Goal: Task Accomplishment & Management: Use online tool/utility

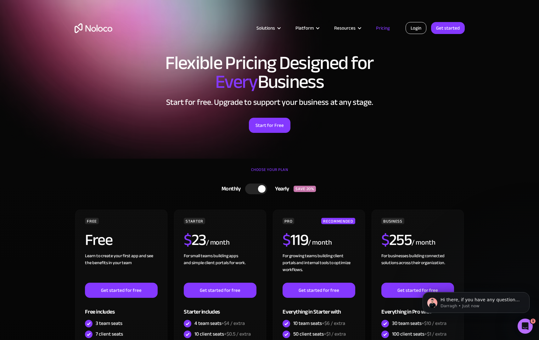
click at [423, 23] on link "Login" at bounding box center [416, 28] width 21 height 12
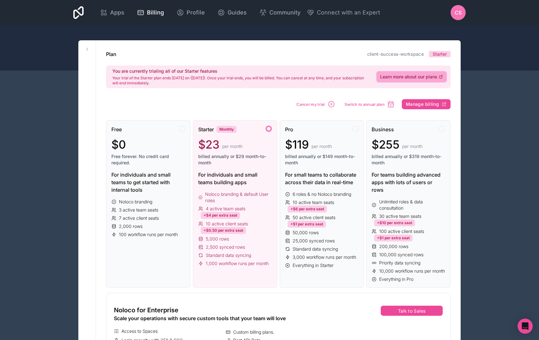
click at [459, 12] on span "CS" at bounding box center [458, 13] width 7 height 8
click at [329, 50] on div "Plan client-success-workspace Starter" at bounding box center [278, 54] width 345 height 8
click at [314, 104] on span "Cancel my trial" at bounding box center [311, 104] width 29 height 5
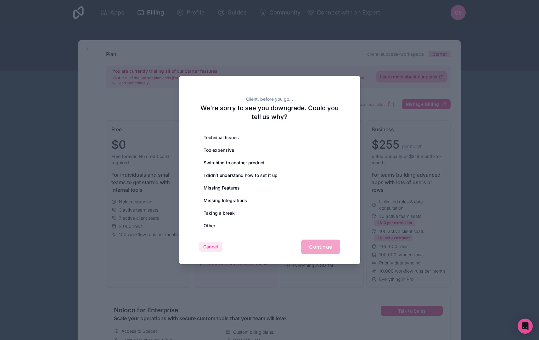
click at [219, 245] on button "Cancel" at bounding box center [210, 247] width 23 height 10
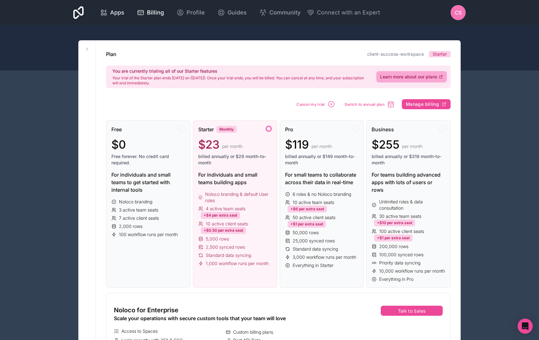
click at [121, 12] on span "Apps" at bounding box center [117, 12] width 14 height 9
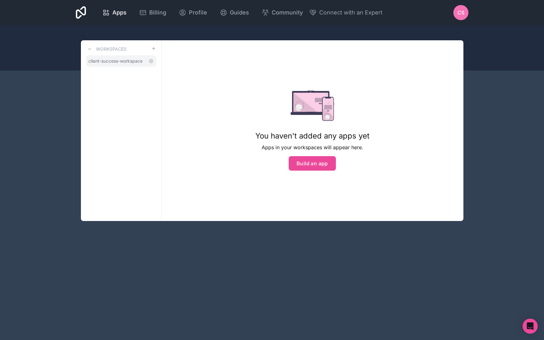
click at [119, 62] on span "client-success-workspace" at bounding box center [115, 61] width 54 height 6
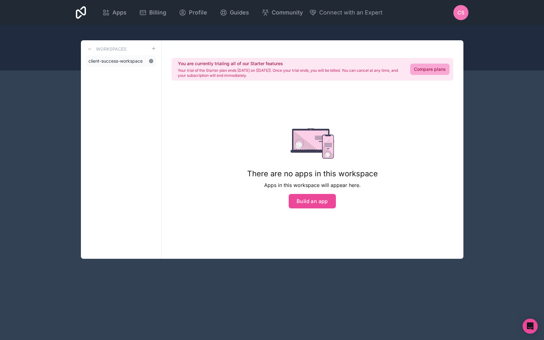
click at [149, 59] on icon at bounding box center [151, 61] width 5 height 5
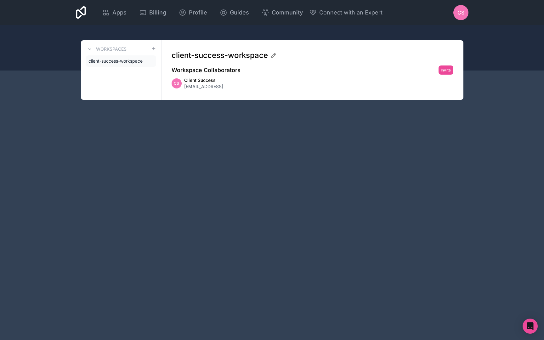
click at [269, 54] on div "client-success-workspace" at bounding box center [310, 55] width 277 height 10
click at [272, 54] on icon at bounding box center [273, 55] width 6 height 6
type input "kzt-workspace"
click at [274, 120] on div "Apps Billing Profile Guides Community Connect with an Expert CS Billing Profile…" at bounding box center [272, 170] width 544 height 340
click at [127, 66] on link "client-success-workspace" at bounding box center [121, 60] width 70 height 11
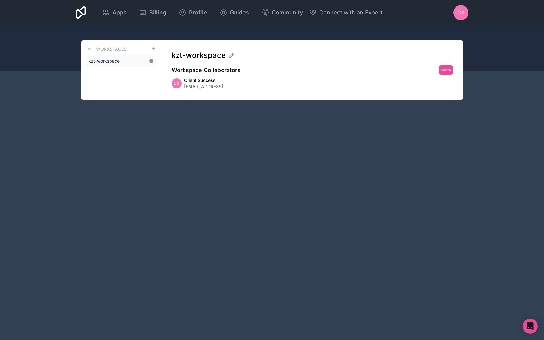
click at [124, 60] on link "kzt-workspace" at bounding box center [121, 60] width 70 height 11
click at [100, 45] on div "Workspaces kzt-workspace" at bounding box center [121, 69] width 81 height 59
click at [111, 59] on span "kzt-workspace" at bounding box center [103, 61] width 31 height 6
click at [109, 17] on link "Apps" at bounding box center [114, 13] width 34 height 14
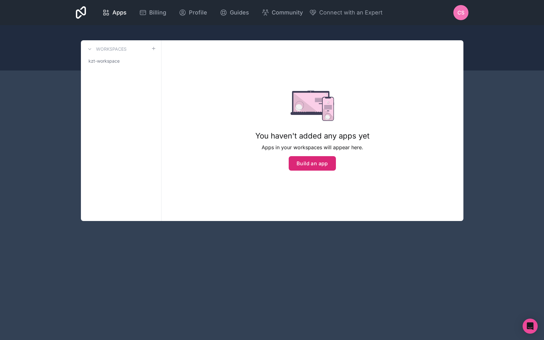
click at [328, 166] on button "Build an app" at bounding box center [312, 163] width 47 height 14
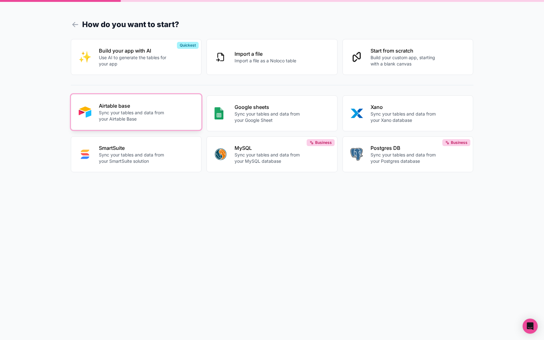
click at [180, 116] on div "Airtable base Sync your tables and data from your Airtable Base" at bounding box center [146, 112] width 95 height 20
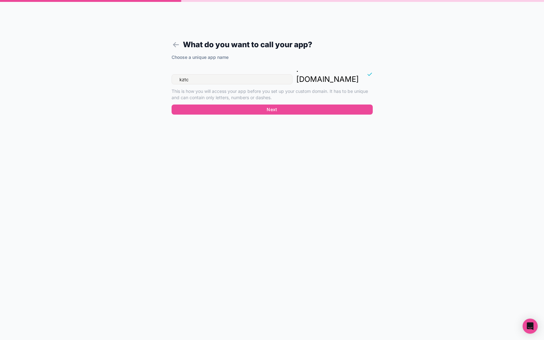
type input "kztc"
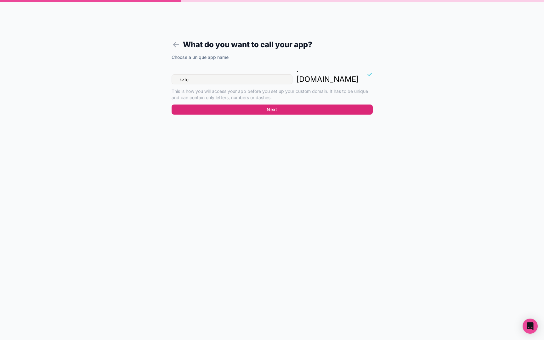
click at [238, 105] on button "Next" at bounding box center [272, 110] width 201 height 10
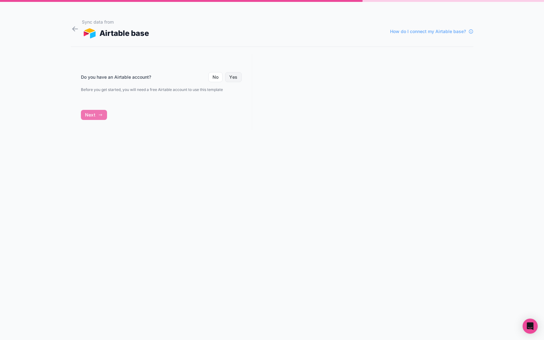
click at [229, 76] on button "Yes" at bounding box center [233, 77] width 16 height 10
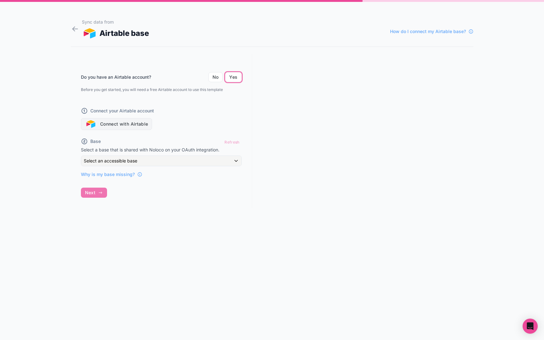
click at [141, 122] on button "Connect with Airtable" at bounding box center [116, 124] width 71 height 12
click at [162, 166] on div "Why is my base missing?" at bounding box center [161, 171] width 161 height 11
click at [238, 142] on div "Refresh" at bounding box center [231, 142] width 19 height 9
click at [137, 126] on button "Connect with Airtable" at bounding box center [116, 124] width 71 height 12
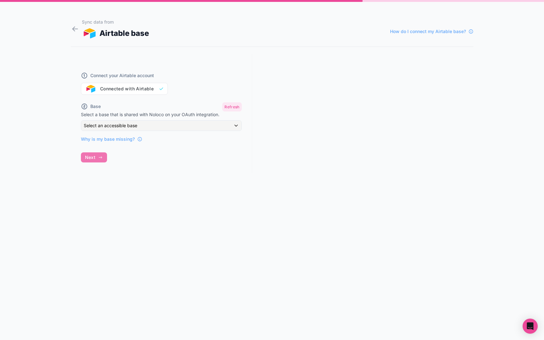
click at [232, 108] on button "Refresh" at bounding box center [231, 106] width 19 height 9
click at [232, 106] on button "Refresh" at bounding box center [231, 106] width 19 height 9
click at [211, 122] on div "Select an accessible base" at bounding box center [161, 126] width 160 height 10
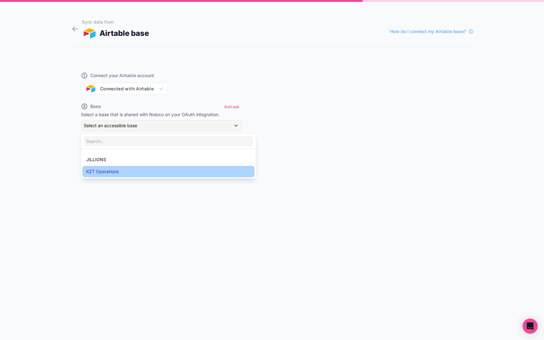
click at [134, 169] on div "KZT Operations" at bounding box center [168, 172] width 165 height 8
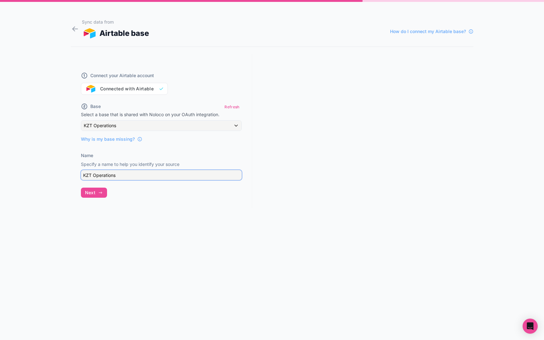
click at [125, 172] on input "KZT Operations" at bounding box center [161, 175] width 161 height 10
click at [127, 178] on input "KZT Operations" at bounding box center [161, 175] width 161 height 10
drag, startPoint x: 130, startPoint y: 204, endPoint x: 126, endPoint y: 205, distance: 4.5
click at [130, 205] on div "Connect your Airtable account Connected with Airtable Base Refresh Select a bas…" at bounding box center [161, 130] width 181 height 153
click at [103, 194] on button "Next" at bounding box center [94, 193] width 26 height 10
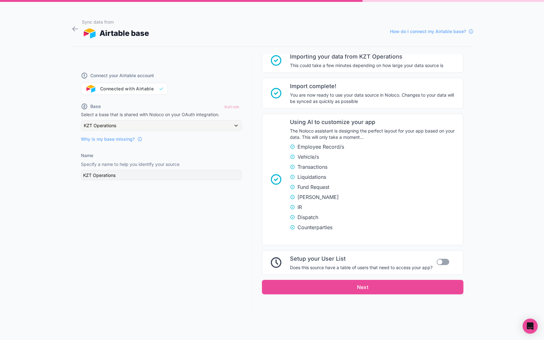
scroll to position [91, 0]
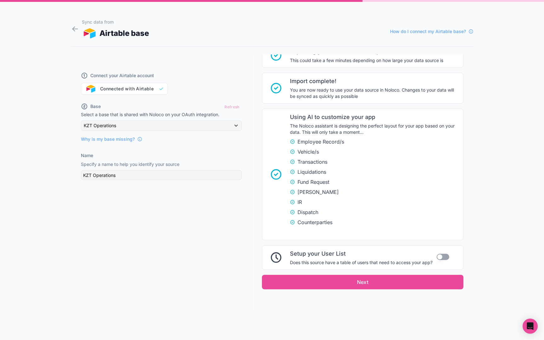
click at [437, 257] on button "Use setting" at bounding box center [443, 257] width 13 height 6
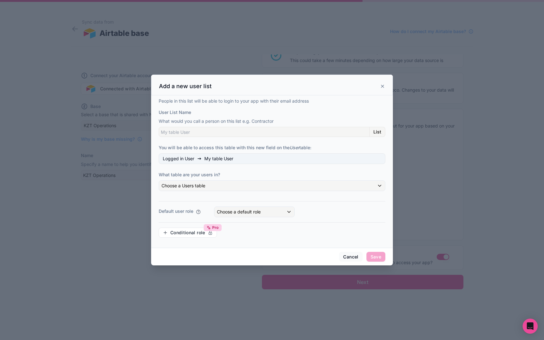
click at [259, 161] on div "Logged in User My table User" at bounding box center [272, 158] width 227 height 11
click at [256, 159] on div "Logged in User My table User" at bounding box center [272, 158] width 227 height 11
click at [265, 184] on div "Choose a Users table" at bounding box center [272, 186] width 226 height 10
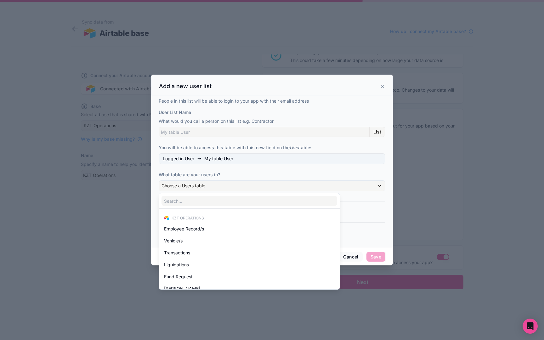
click at [154, 183] on div at bounding box center [272, 170] width 242 height 191
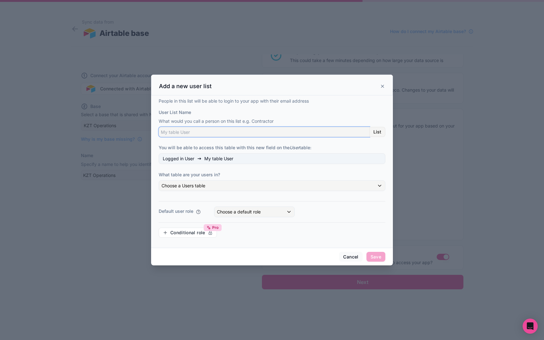
click at [296, 133] on input "User List Name" at bounding box center [264, 132] width 211 height 10
click at [272, 187] on div "Choose a Users table" at bounding box center [272, 186] width 226 height 10
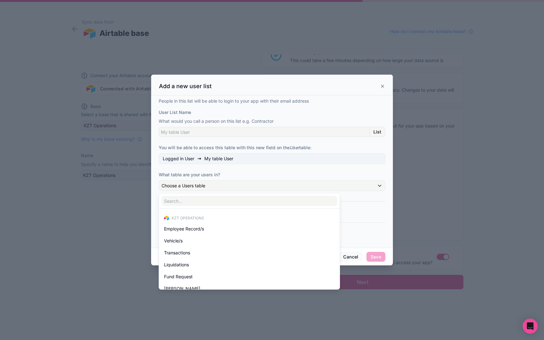
click at [213, 171] on div at bounding box center [272, 170] width 242 height 191
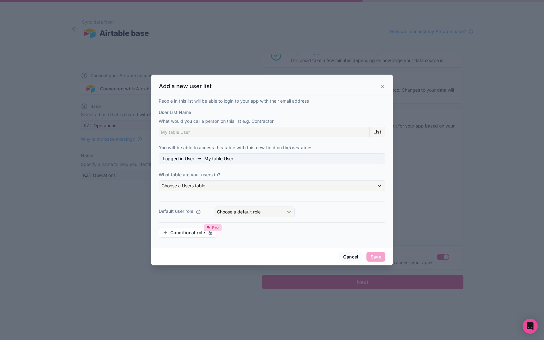
click at [221, 157] on span "My table User" at bounding box center [218, 158] width 29 height 6
click at [187, 157] on span "Logged in User" at bounding box center [178, 158] width 31 height 6
click at [232, 129] on input "User List Name" at bounding box center [264, 132] width 211 height 10
click at [240, 208] on div "Choose a default role" at bounding box center [254, 212] width 80 height 10
click at [330, 212] on div at bounding box center [272, 170] width 242 height 191
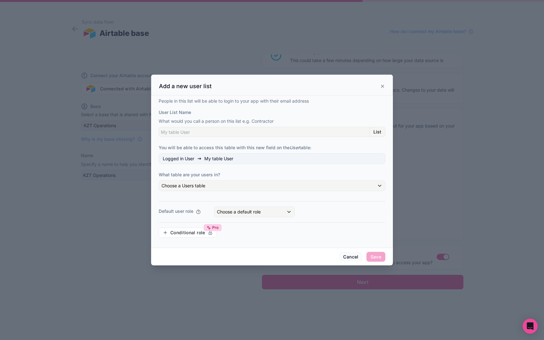
click at [380, 84] on icon at bounding box center [382, 86] width 5 height 5
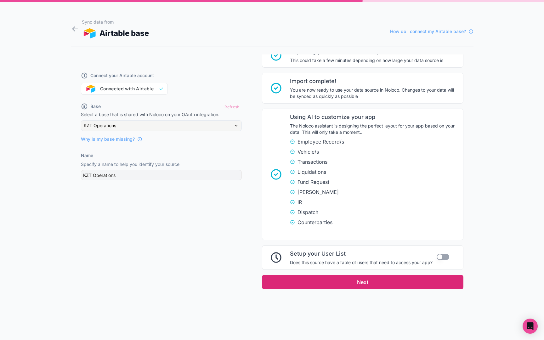
click at [347, 280] on button "Next" at bounding box center [362, 282] width 201 height 14
